Goal: Information Seeking & Learning: Compare options

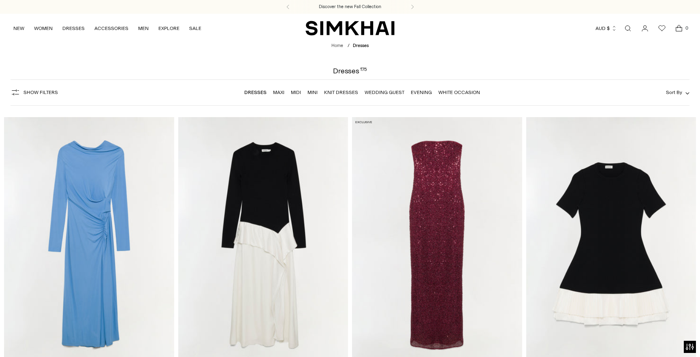
scroll to position [55, 0]
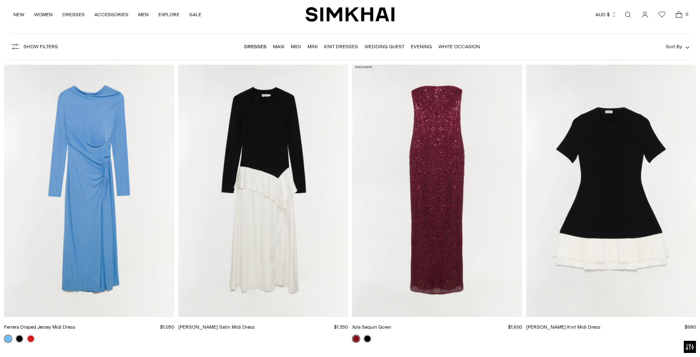
click at [0, 0] on img "Ferrera Draped Jersey Midi Dress" at bounding box center [0, 0] width 0 height 0
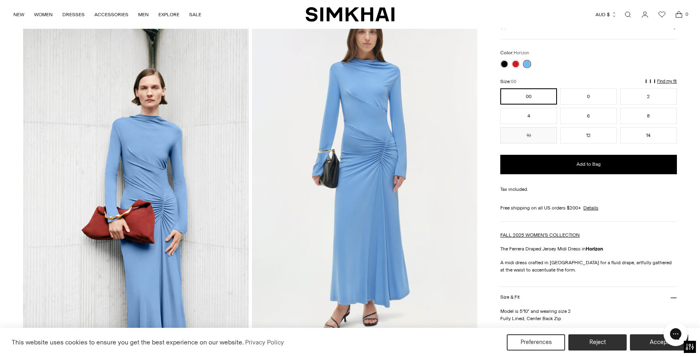
scroll to position [55, 0]
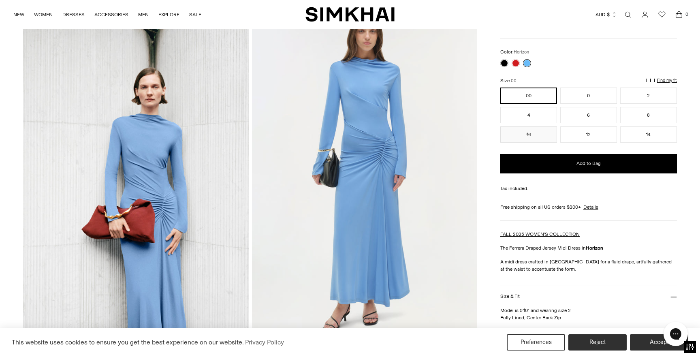
click at [388, 136] on img at bounding box center [365, 172] width 226 height 338
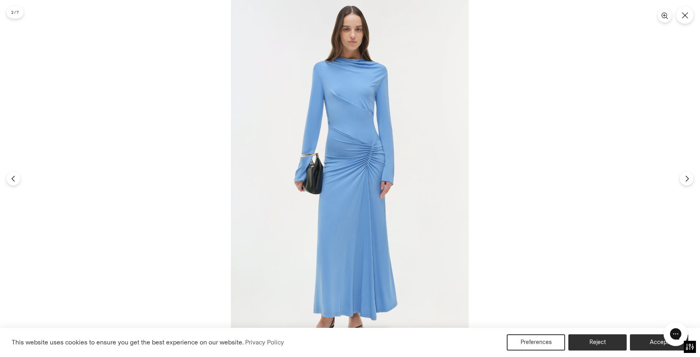
click at [358, 107] on img at bounding box center [350, 178] width 238 height 357
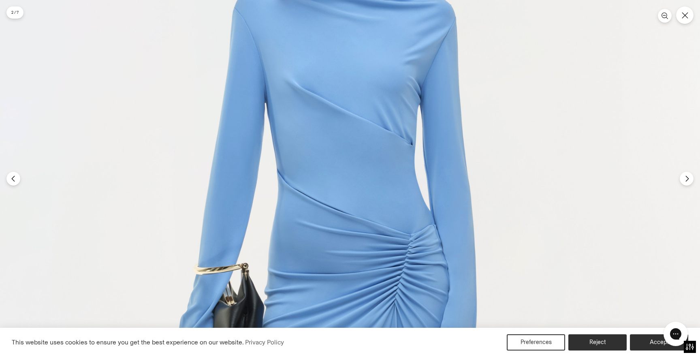
click at [360, 130] on img at bounding box center [343, 339] width 714 height 1070
click at [353, 129] on img at bounding box center [343, 339] width 714 height 1070
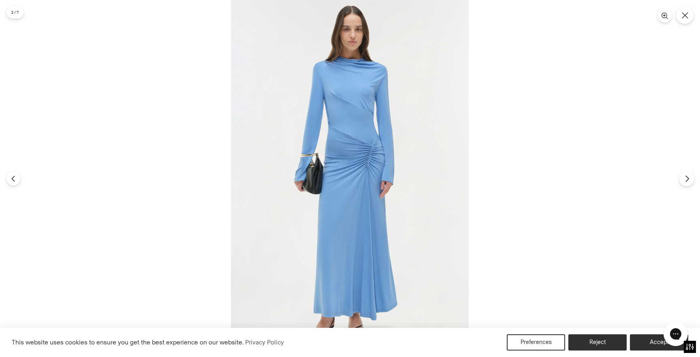
click at [688, 179] on icon "Next" at bounding box center [686, 178] width 3 height 6
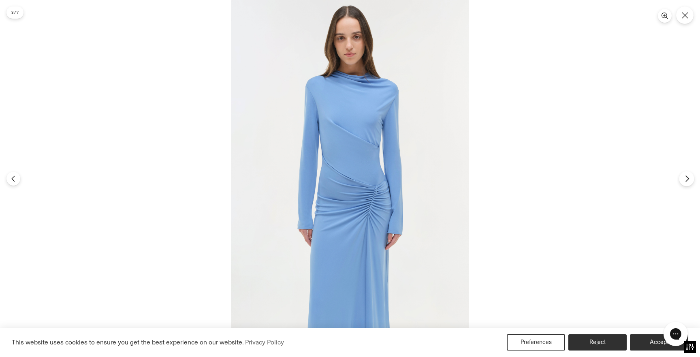
click at [688, 179] on icon "Next" at bounding box center [686, 178] width 3 height 6
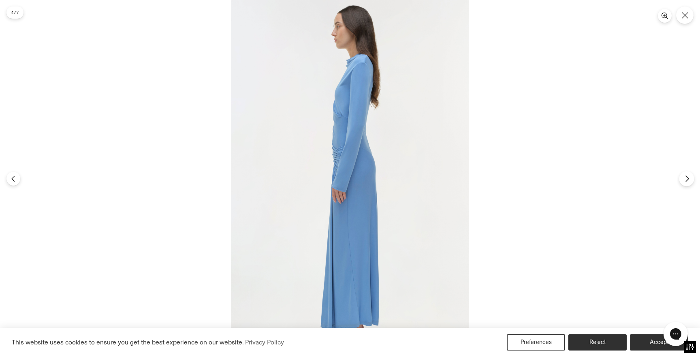
click at [688, 179] on icon "Next" at bounding box center [686, 178] width 3 height 6
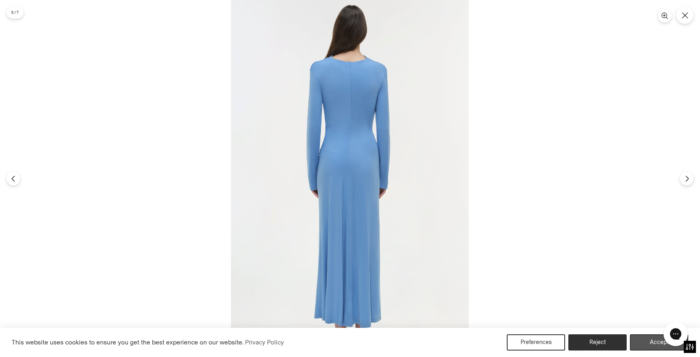
click at [647, 342] on button "Accept" at bounding box center [659, 342] width 58 height 16
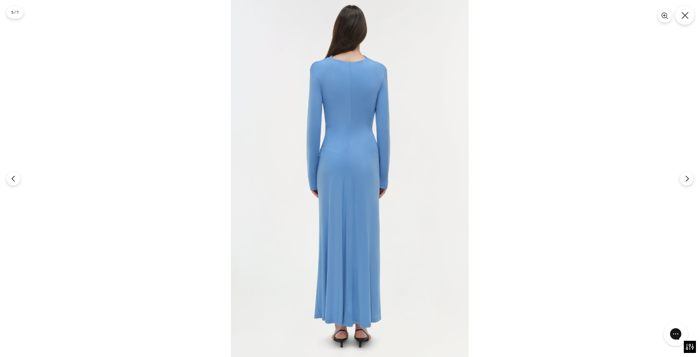
click at [681, 19] on icon "Close" at bounding box center [684, 15] width 7 height 7
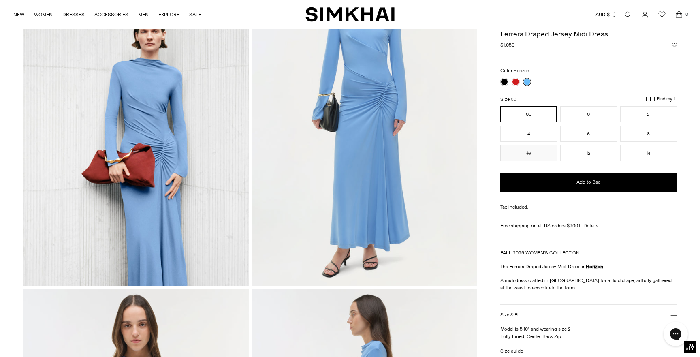
scroll to position [121, 0]
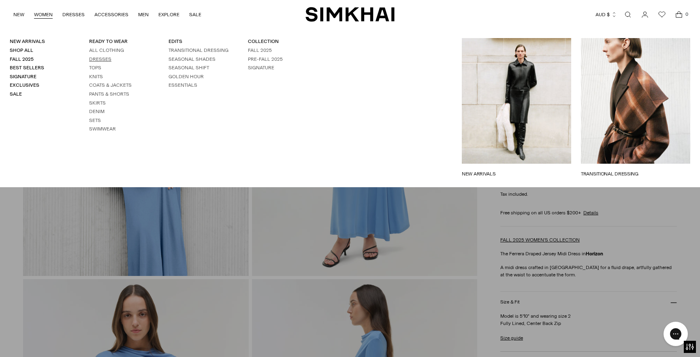
click at [102, 61] on link "Dresses" at bounding box center [100, 59] width 22 height 6
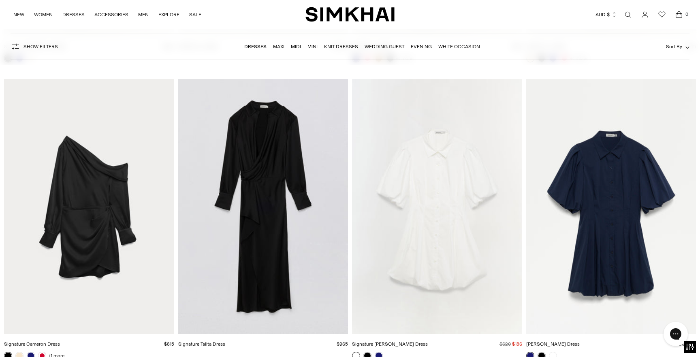
scroll to position [11274, 0]
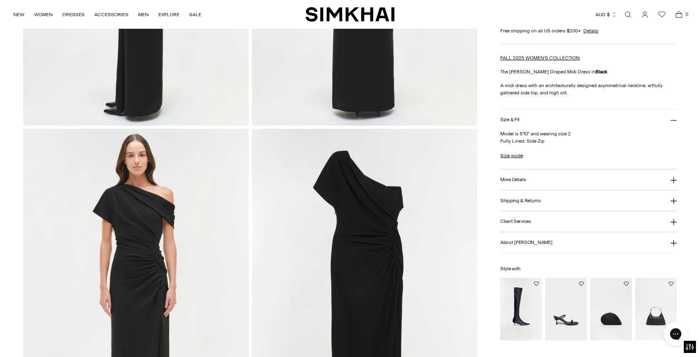
scroll to position [660, 0]
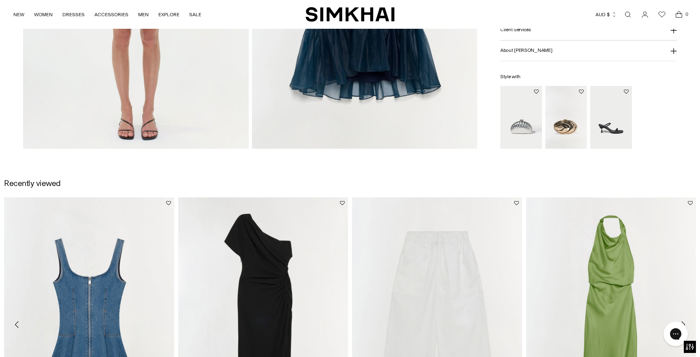
scroll to position [1057, 0]
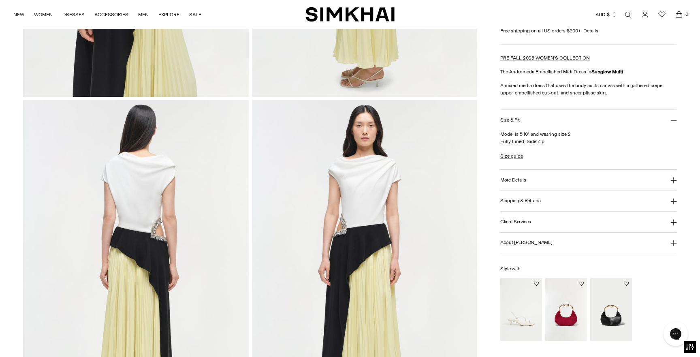
scroll to position [684, 0]
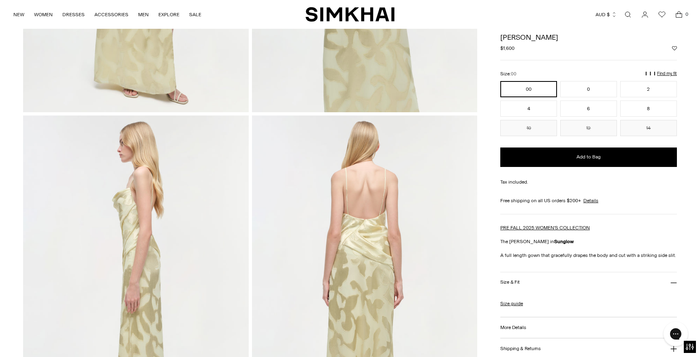
scroll to position [57, 0]
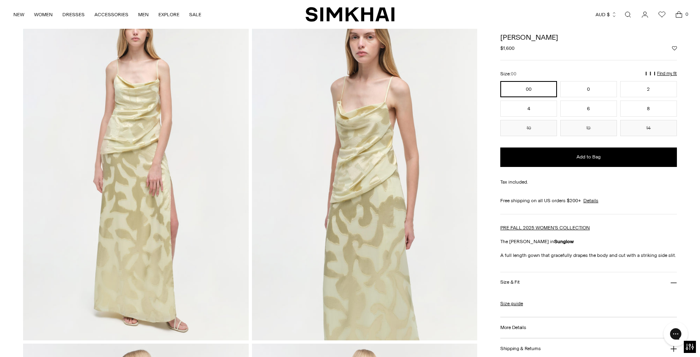
click at [160, 105] on img at bounding box center [136, 171] width 226 height 338
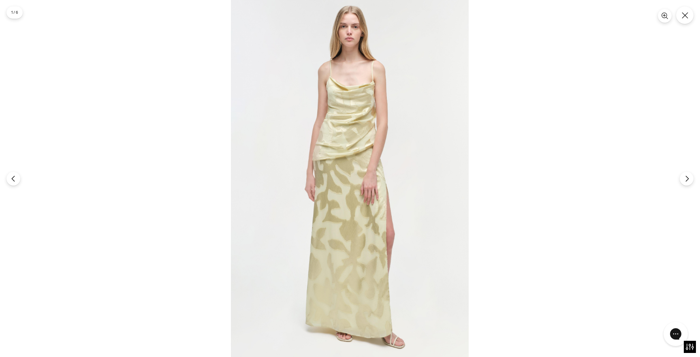
click at [325, 110] on img at bounding box center [350, 178] width 238 height 357
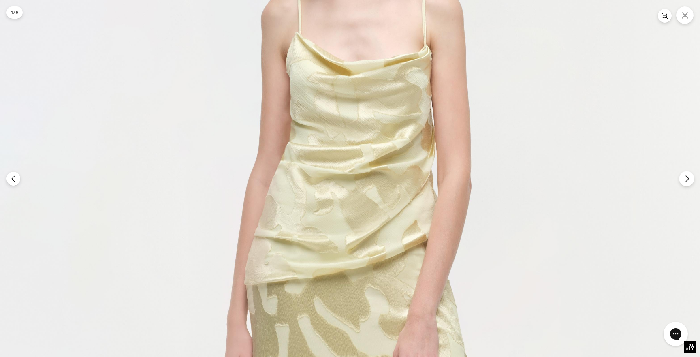
click at [689, 181] on icon "Next" at bounding box center [686, 178] width 7 height 7
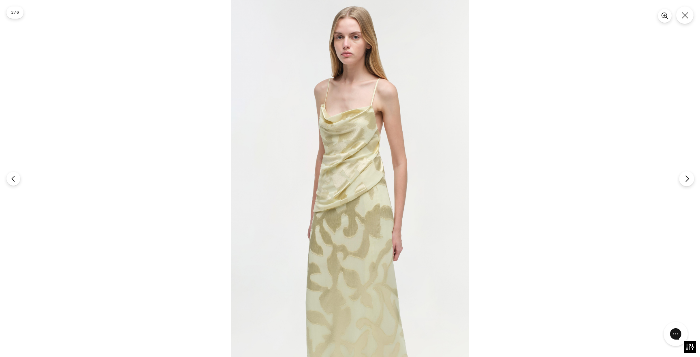
click at [689, 181] on icon "Next" at bounding box center [686, 178] width 7 height 7
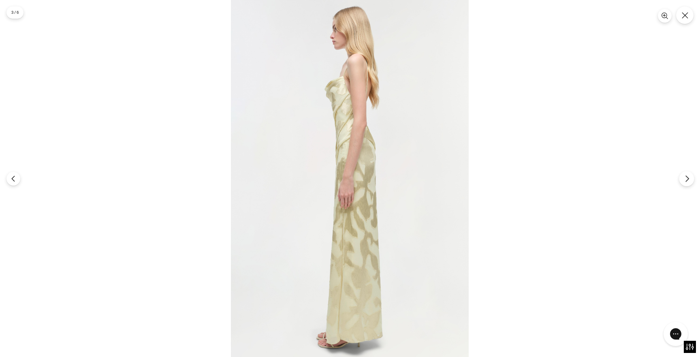
click at [689, 181] on icon "Next" at bounding box center [686, 178] width 7 height 7
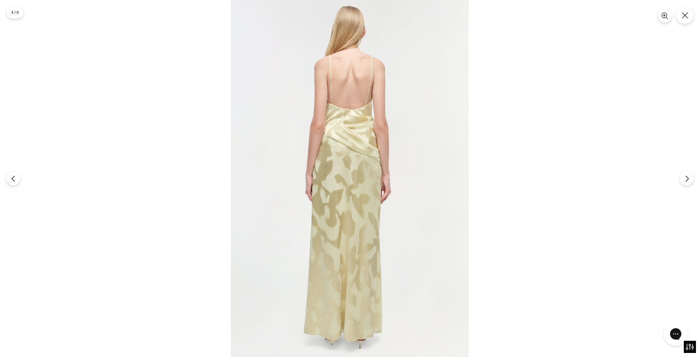
click at [343, 97] on img at bounding box center [350, 178] width 238 height 357
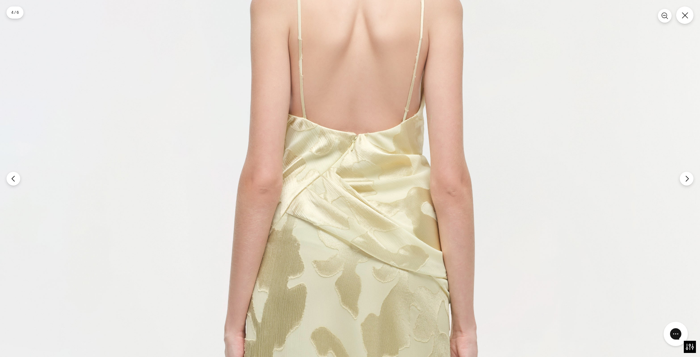
click at [236, 77] on img at bounding box center [357, 340] width 714 height 1070
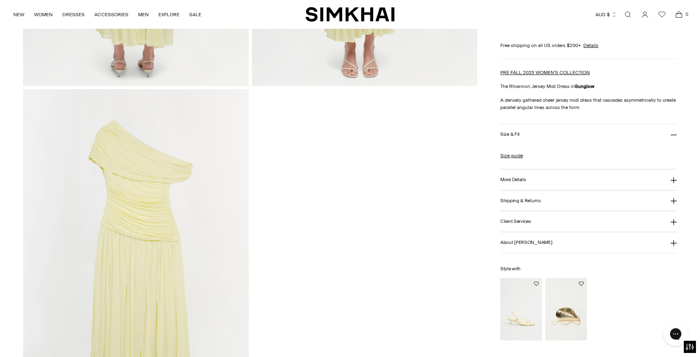
scroll to position [1004, 0]
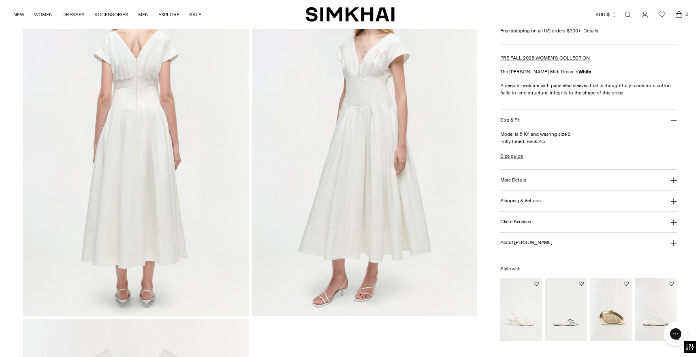
scroll to position [883, 0]
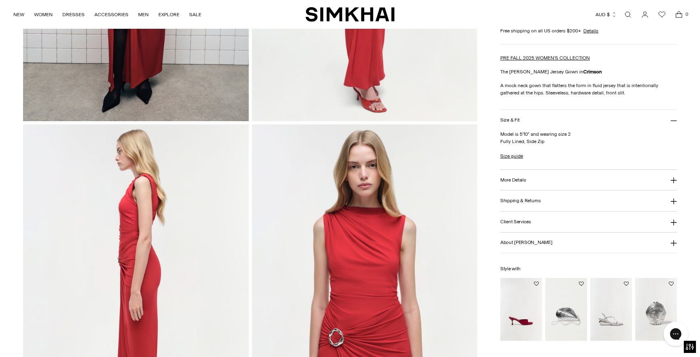
scroll to position [436, 0]
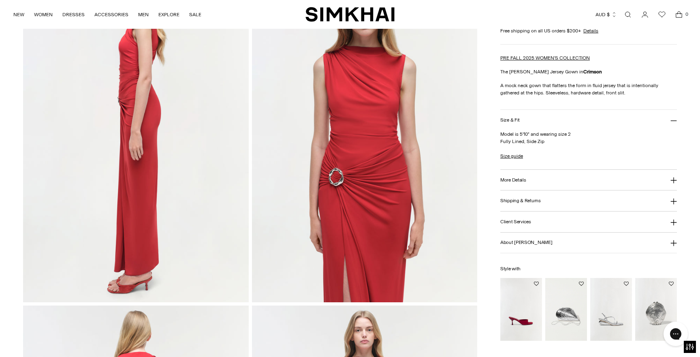
click at [352, 171] on img at bounding box center [365, 133] width 226 height 338
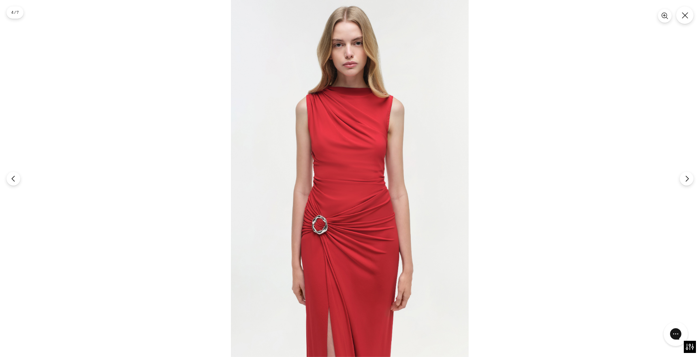
click at [356, 133] on img at bounding box center [350, 178] width 238 height 357
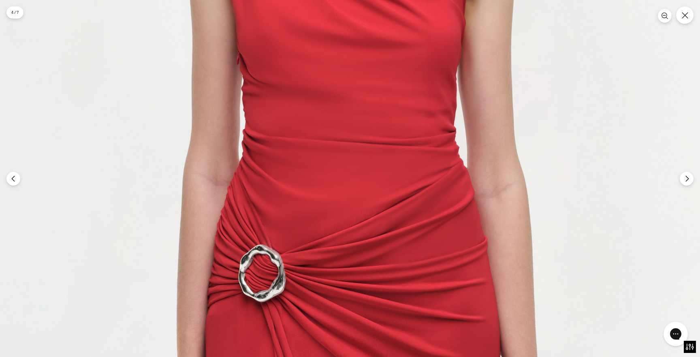
click at [357, 133] on img at bounding box center [352, 134] width 714 height 1070
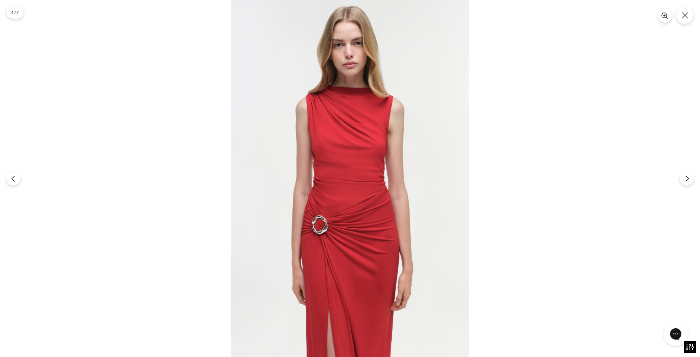
click at [431, 240] on img at bounding box center [350, 178] width 238 height 357
click at [683, 14] on icon "Close" at bounding box center [685, 15] width 6 height 6
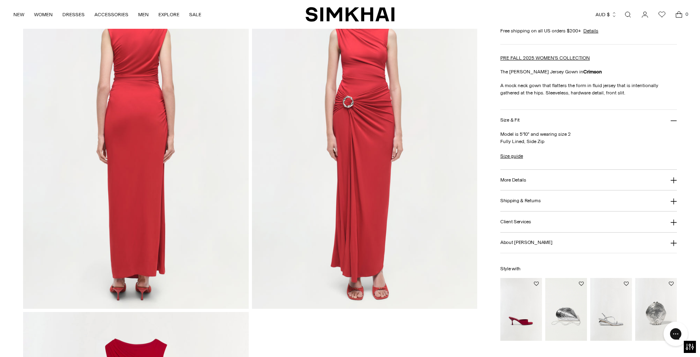
scroll to position [835, 0]
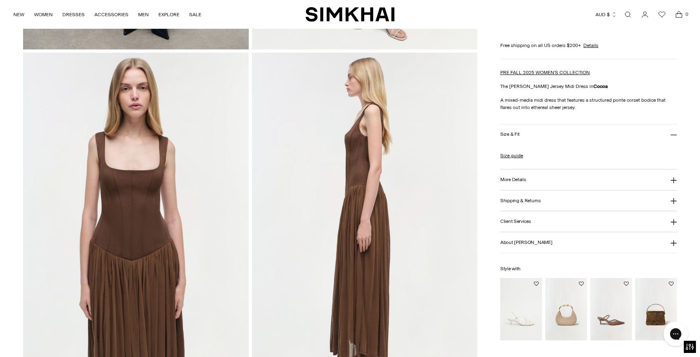
scroll to position [588, 0]
